Goal: Transaction & Acquisition: Purchase product/service

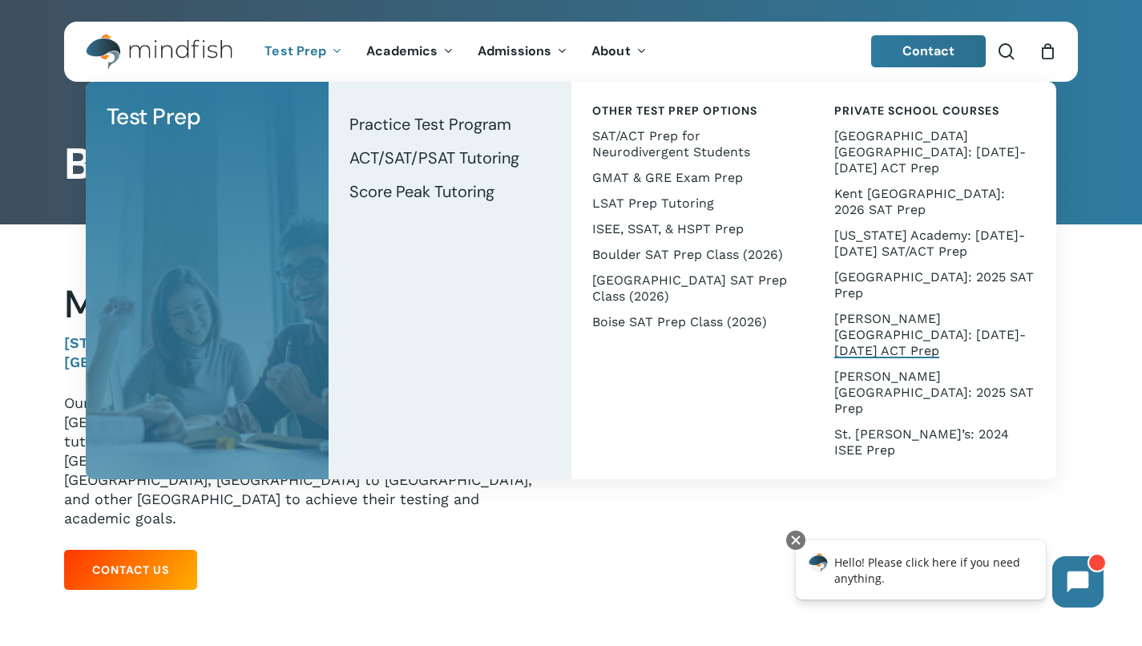
click at [906, 311] on span "[PERSON_NAME][GEOGRAPHIC_DATA]: [DATE]-[DATE] ACT Prep" at bounding box center [931, 334] width 192 height 47
click at [396, 157] on span "ACT/SAT/PSAT Tutoring" at bounding box center [435, 158] width 170 height 21
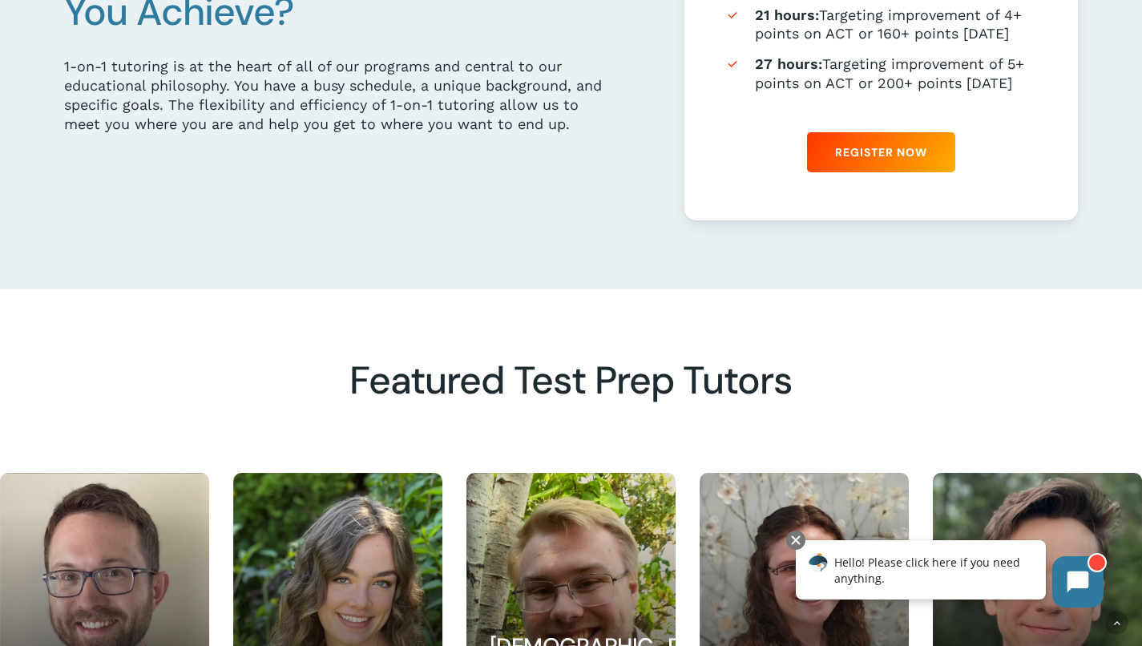
scroll to position [1096, 0]
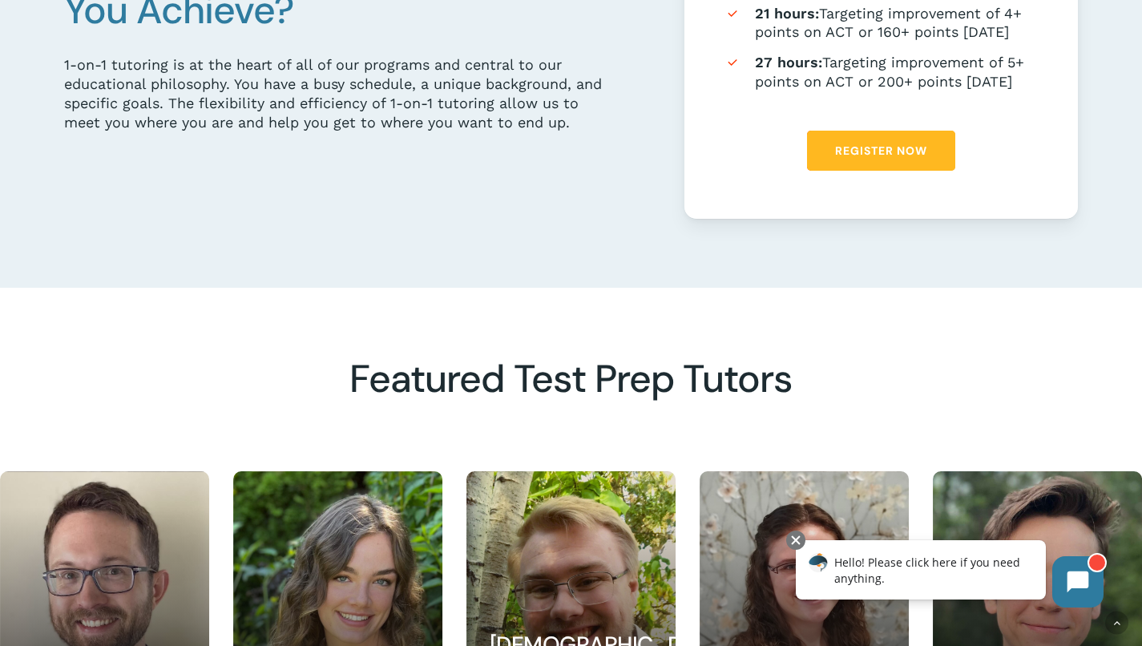
click at [875, 155] on span "Register Now" at bounding box center [881, 151] width 92 height 16
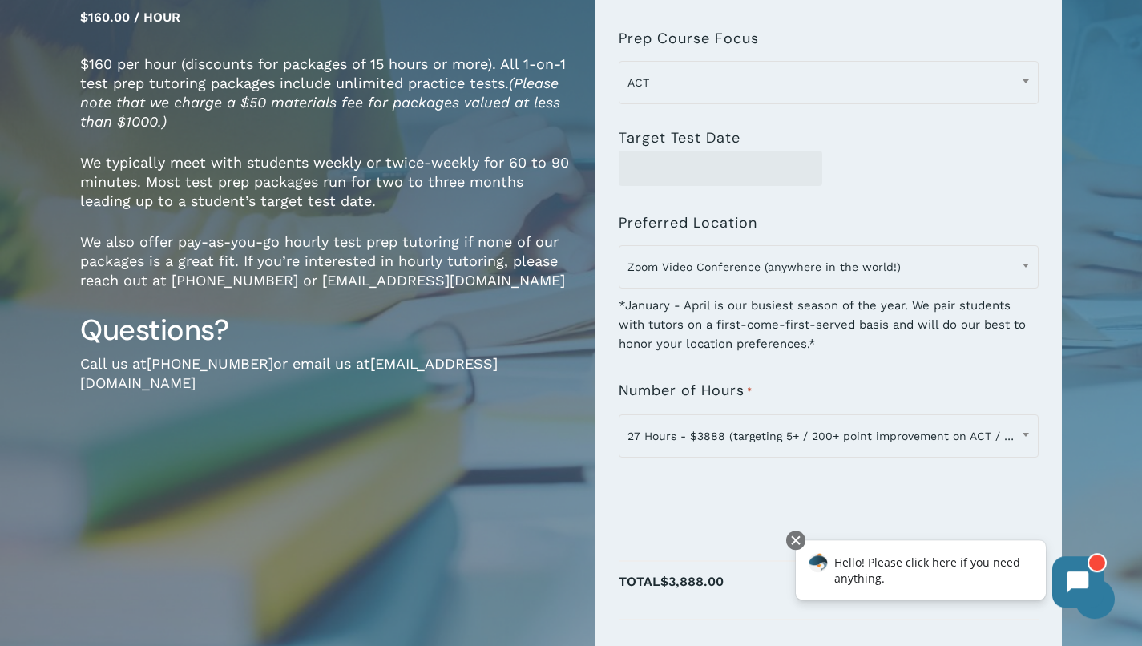
scroll to position [249, 0]
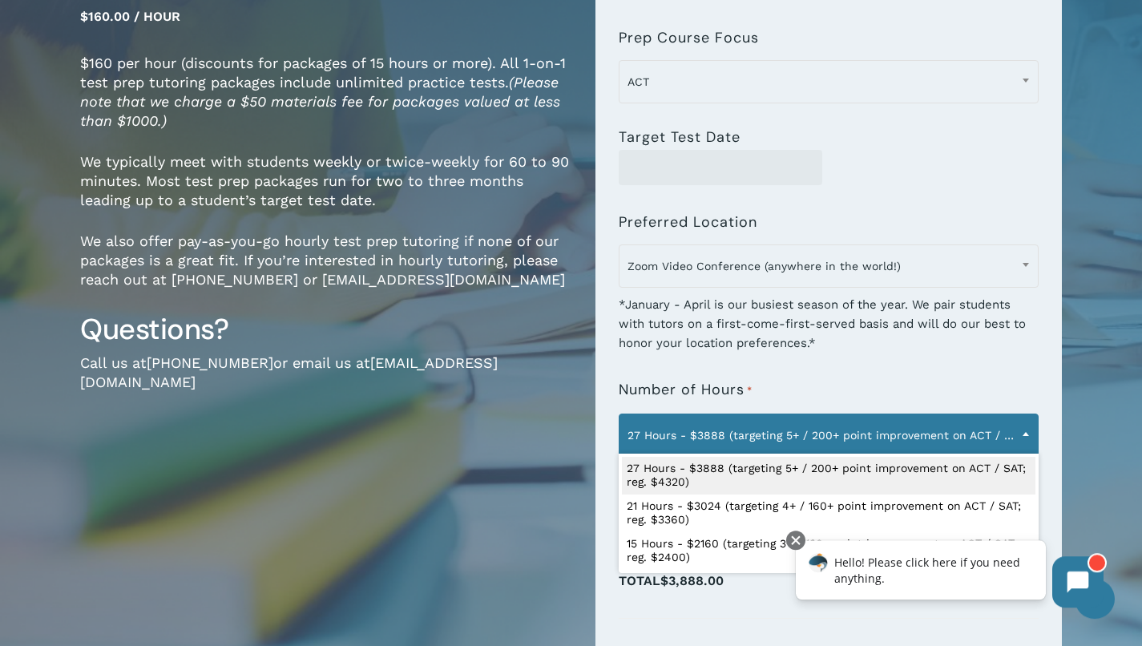
click at [1025, 431] on span at bounding box center [1026, 434] width 24 height 40
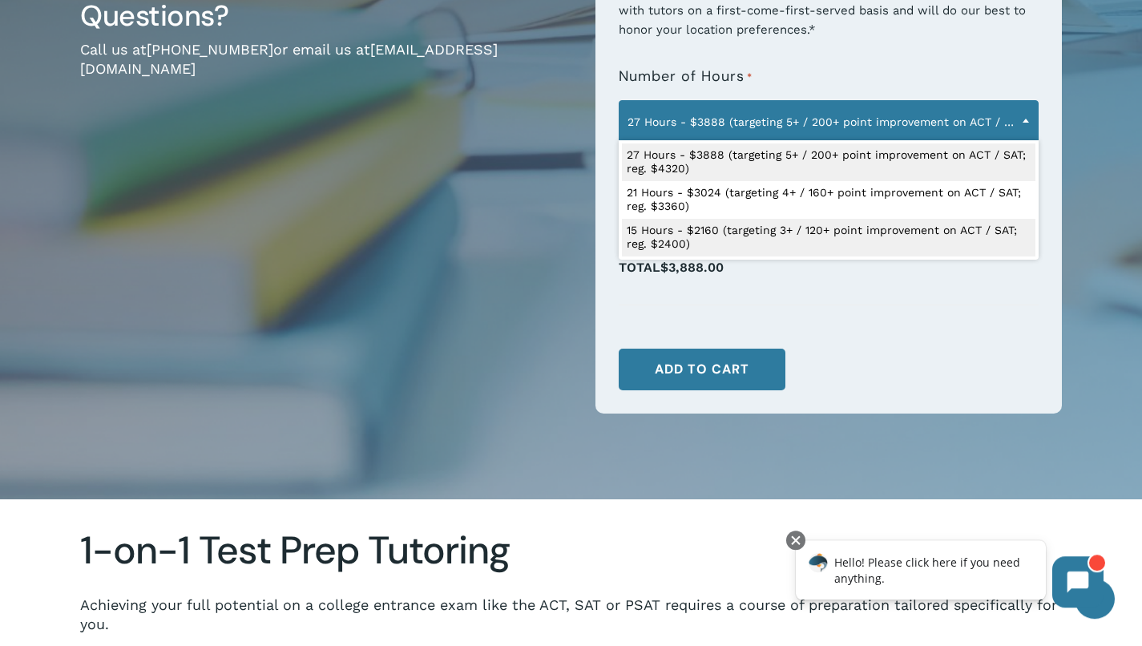
scroll to position [564, 0]
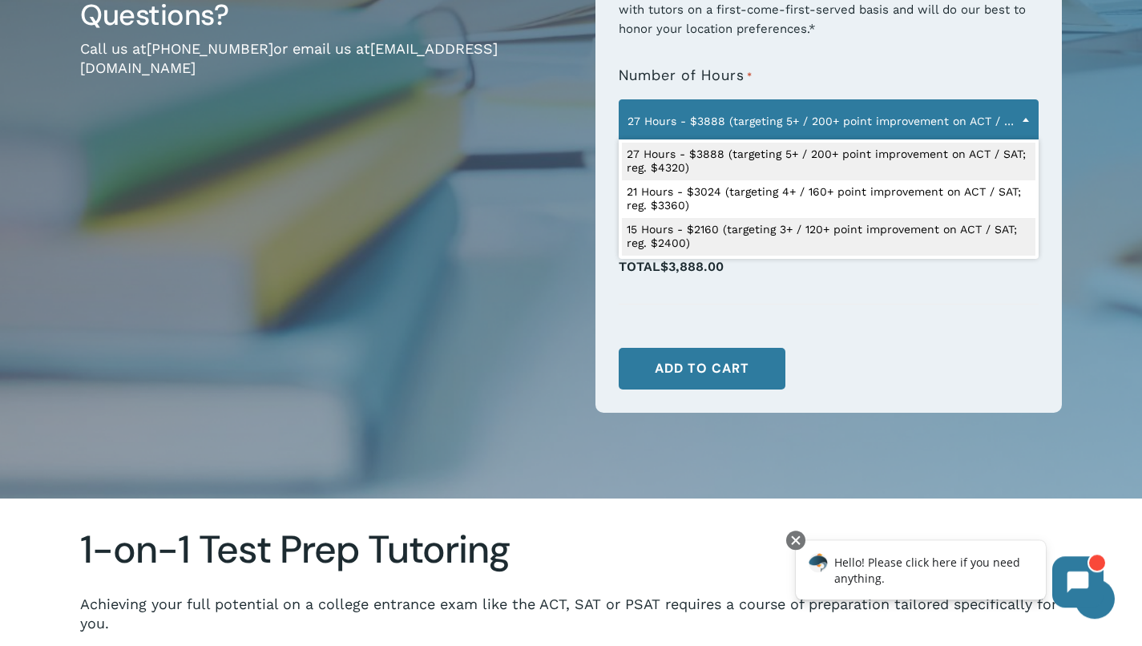
select select "**********"
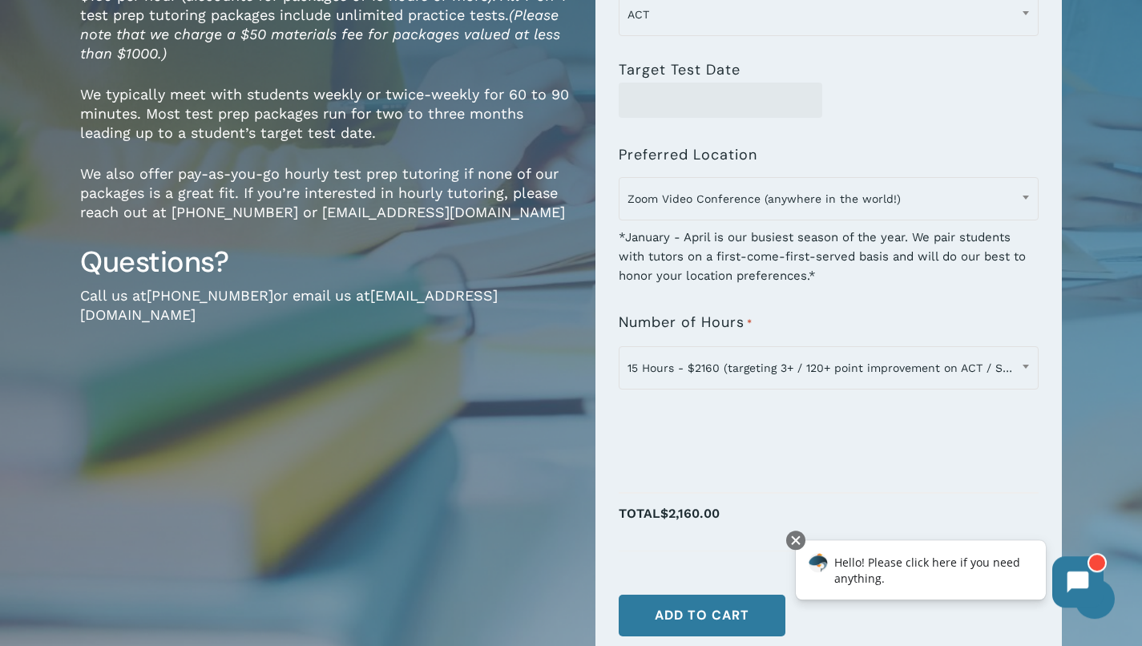
scroll to position [316, 0]
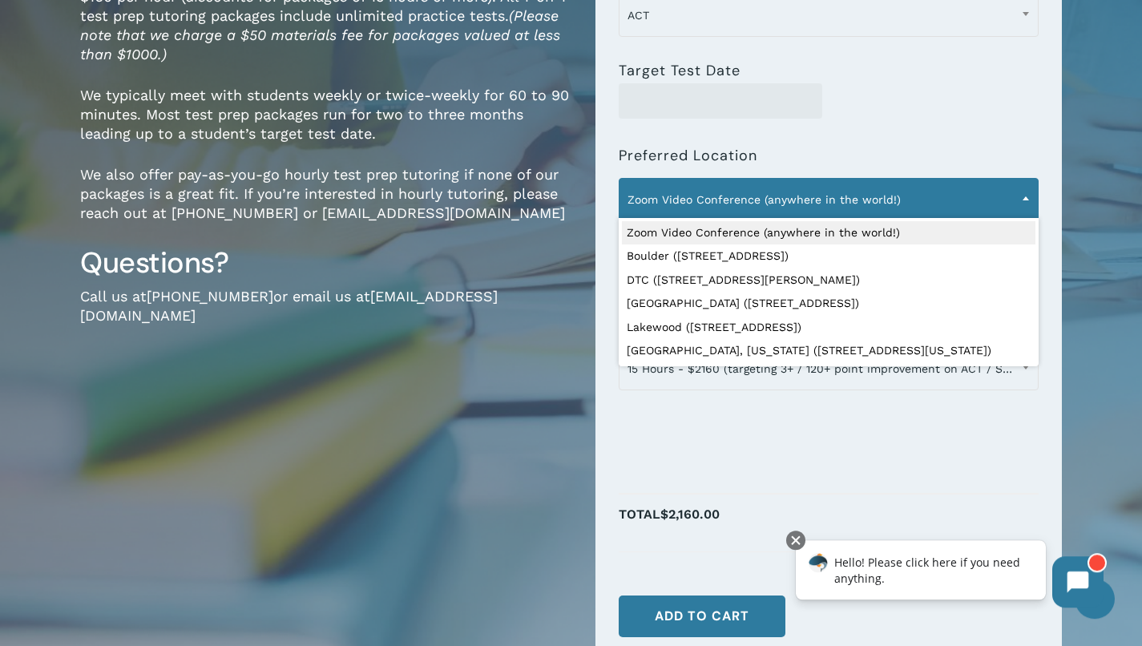
click at [895, 212] on span "Zoom Video Conference (anywhere in the world!)" at bounding box center [829, 200] width 418 height 34
select select "**********"
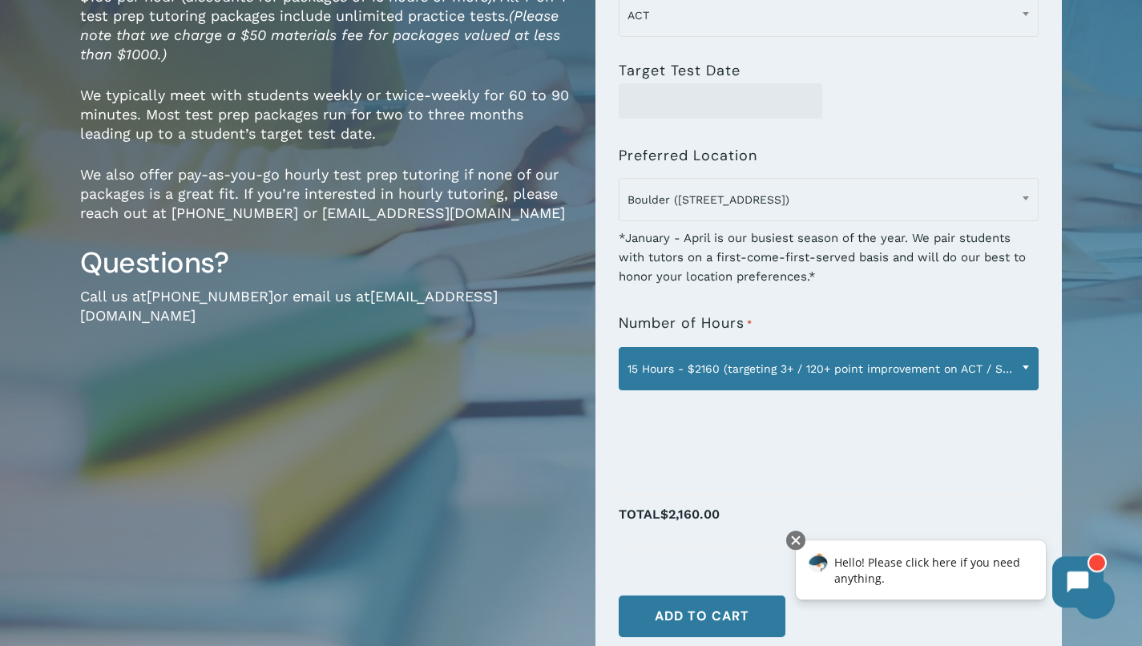
click at [1025, 369] on b at bounding box center [1026, 368] width 6 height 4
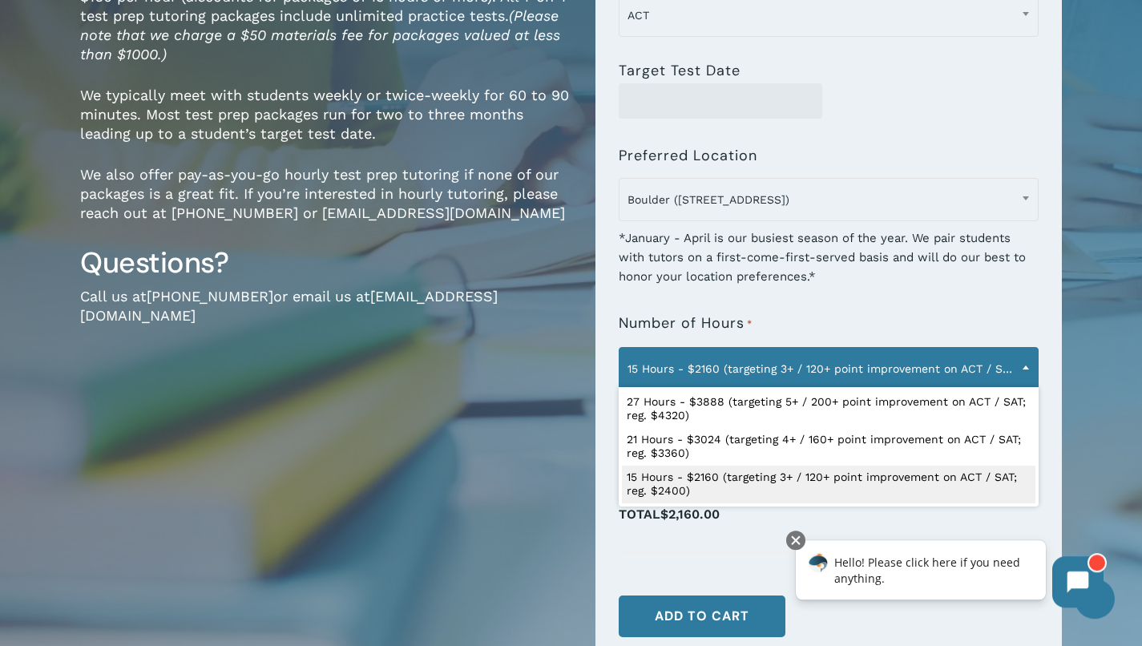
click at [734, 558] on div at bounding box center [829, 561] width 420 height 19
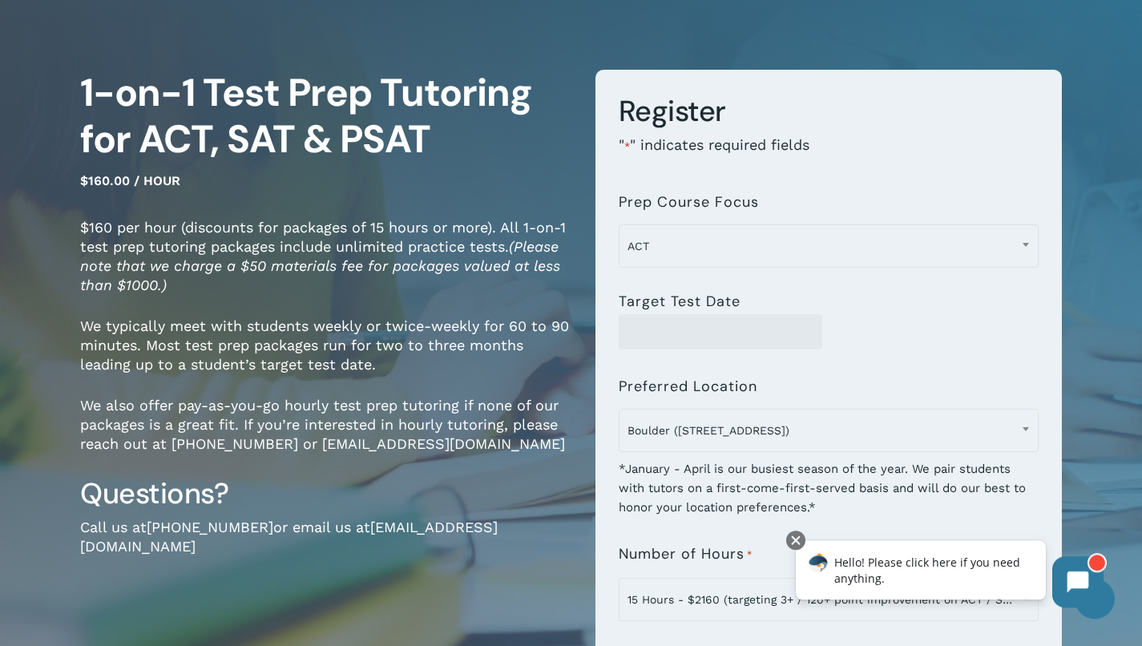
scroll to position [0, 0]
